Goal: Information Seeking & Learning: Learn about a topic

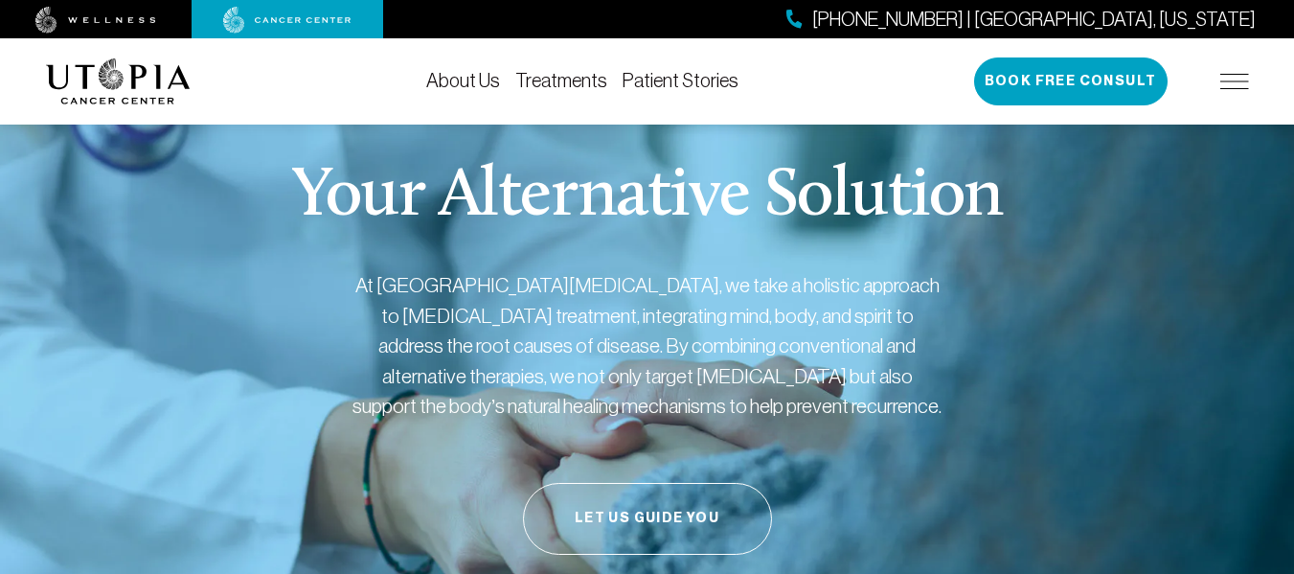
click at [481, 80] on link "About Us" at bounding box center [463, 80] width 74 height 21
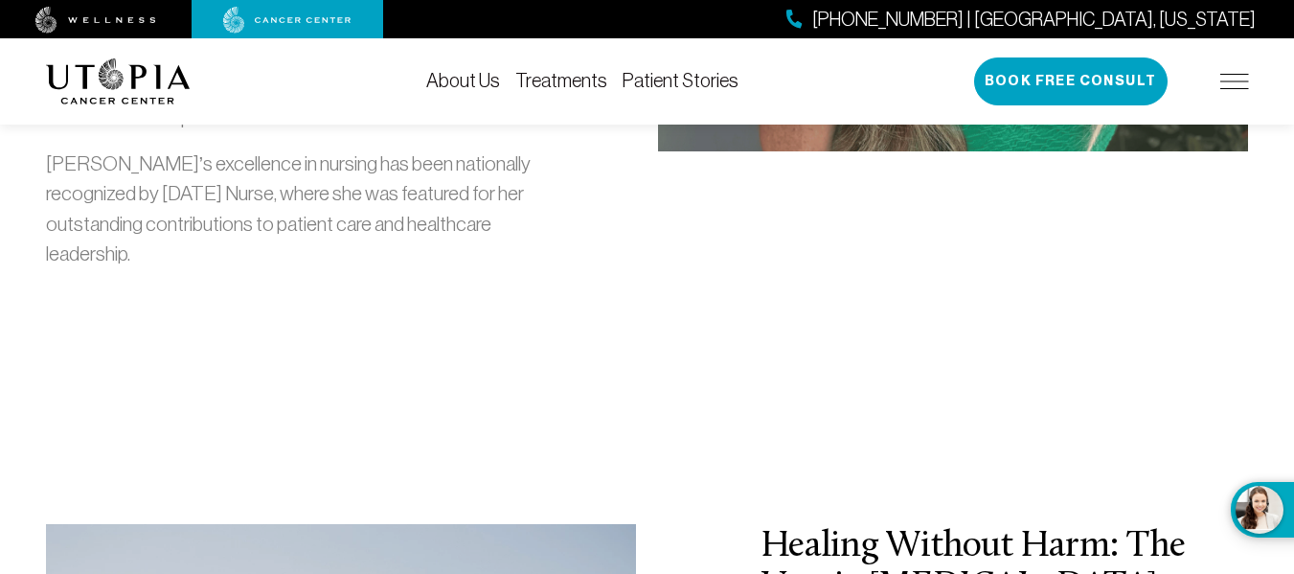
scroll to position [2682, 0]
click at [568, 84] on link "Treatments" at bounding box center [561, 80] width 92 height 21
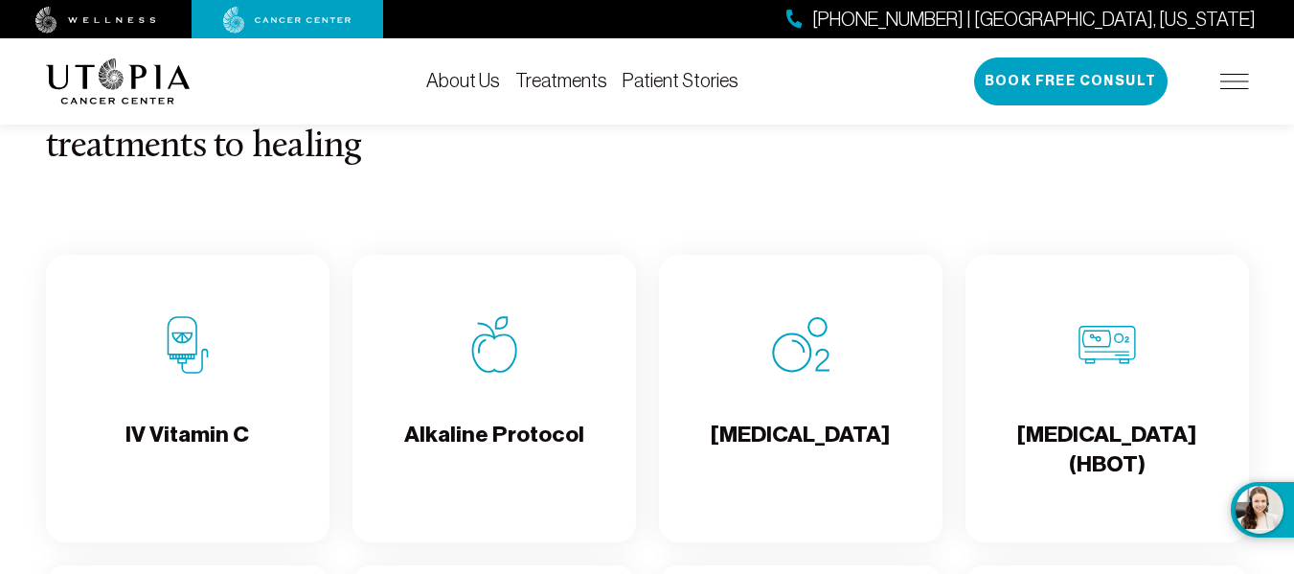
scroll to position [1820, 0]
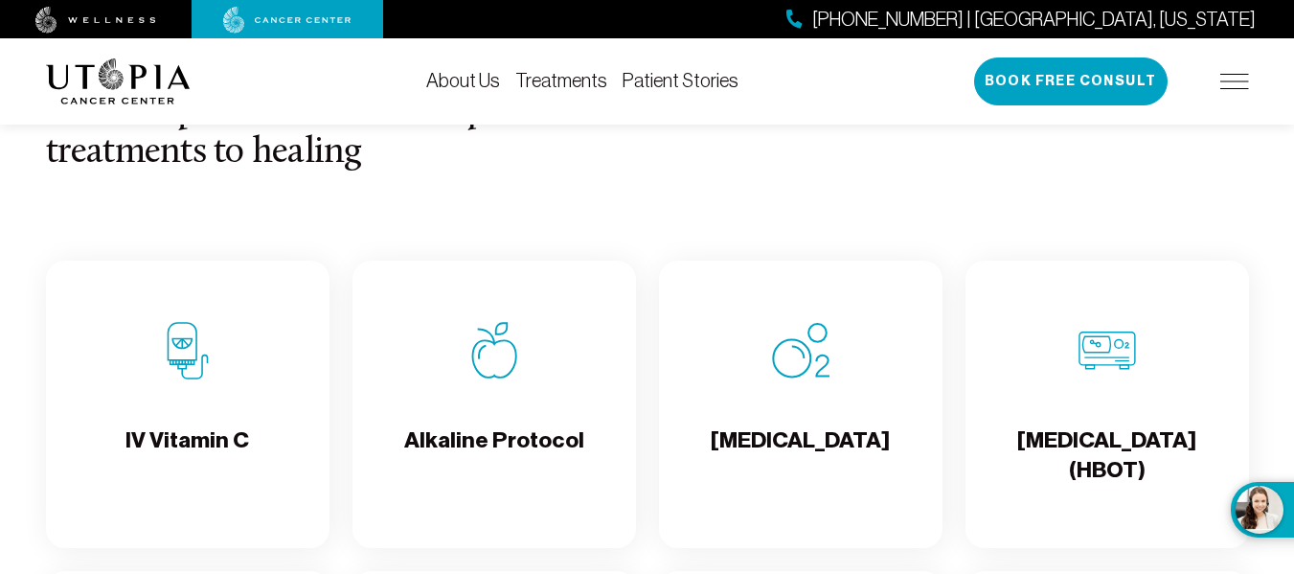
click at [92, 77] on img at bounding box center [118, 81] width 145 height 46
